Goal: Download file/media

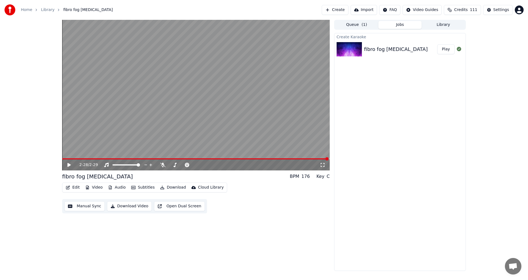
click at [69, 166] on icon at bounding box center [68, 165] width 3 height 4
click at [69, 166] on icon at bounding box center [73, 165] width 13 height 4
click at [71, 165] on icon at bounding box center [73, 165] width 13 height 4
click at [177, 164] on span at bounding box center [183, 164] width 28 height 1
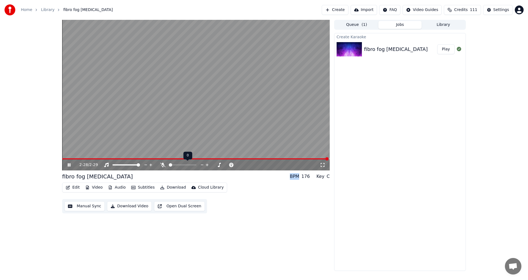
click at [169, 164] on span at bounding box center [169, 164] width 0 height 1
click at [510, 160] on div "2:28 / 2:29 fibro fog [MEDICAL_DATA] BPM 176 Key C Edit Video Audio Subtitles D…" at bounding box center [264, 145] width 528 height 251
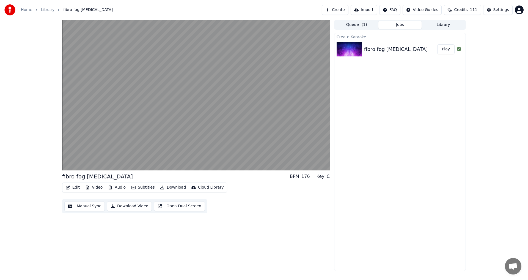
click at [446, 50] on button "Play" at bounding box center [446, 49] width 17 height 10
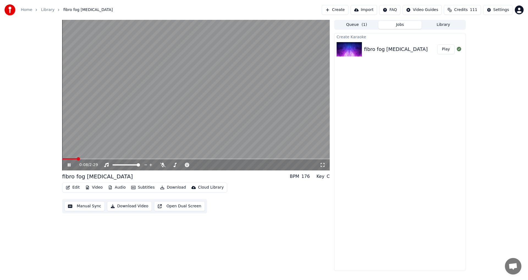
click at [132, 207] on button "Download Video" at bounding box center [129, 206] width 45 height 10
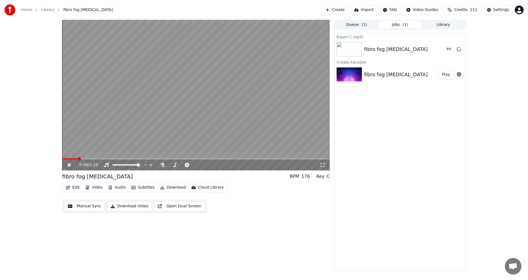
click at [69, 164] on icon at bounding box center [73, 165] width 13 height 4
